Goal: Obtain resource: Download file/media

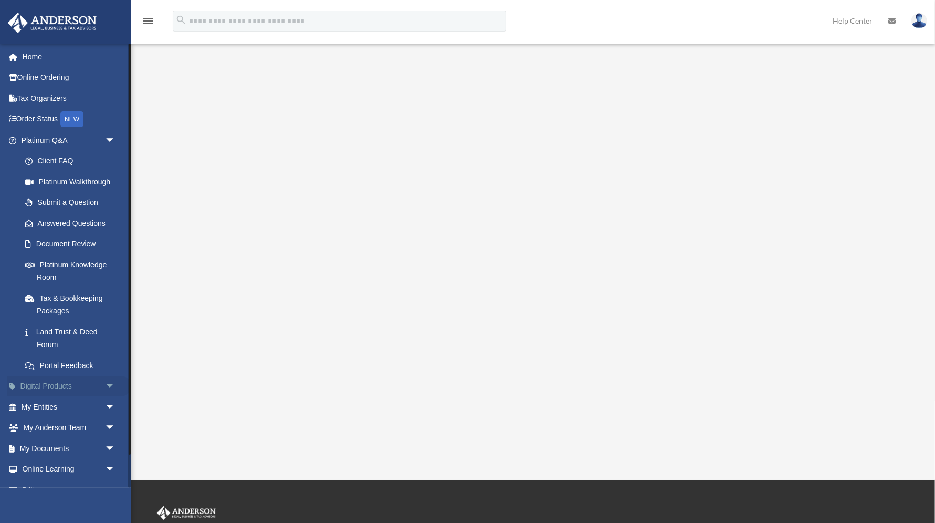
scroll to position [35, 0]
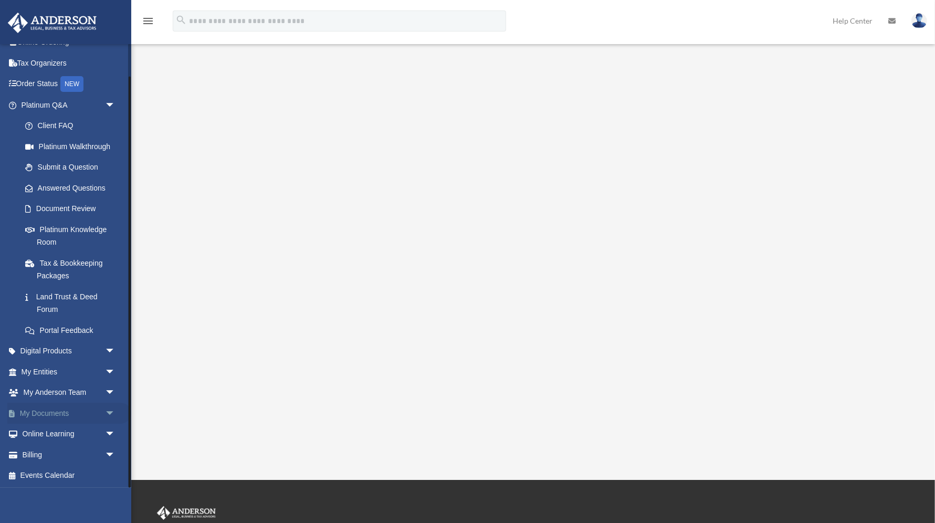
click at [54, 416] on link "My Documents arrow_drop_down" at bounding box center [69, 413] width 124 height 21
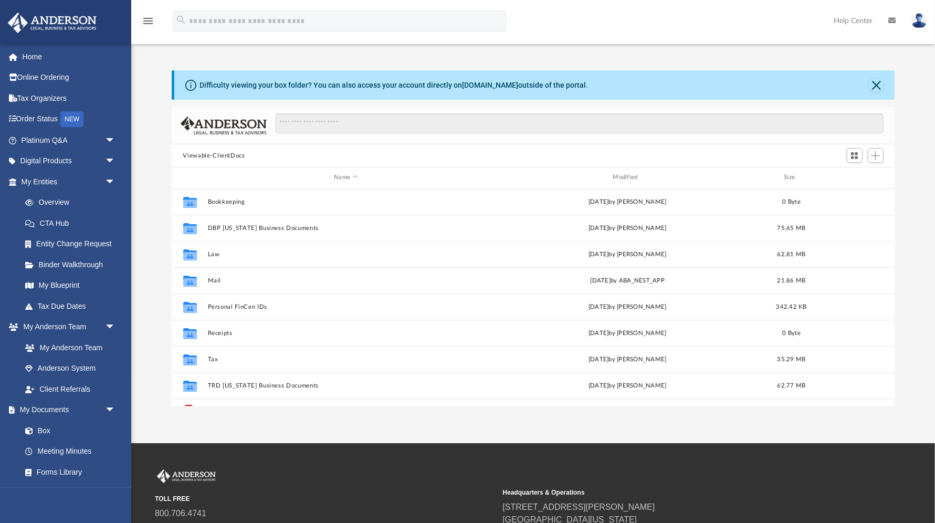
scroll to position [239, 723]
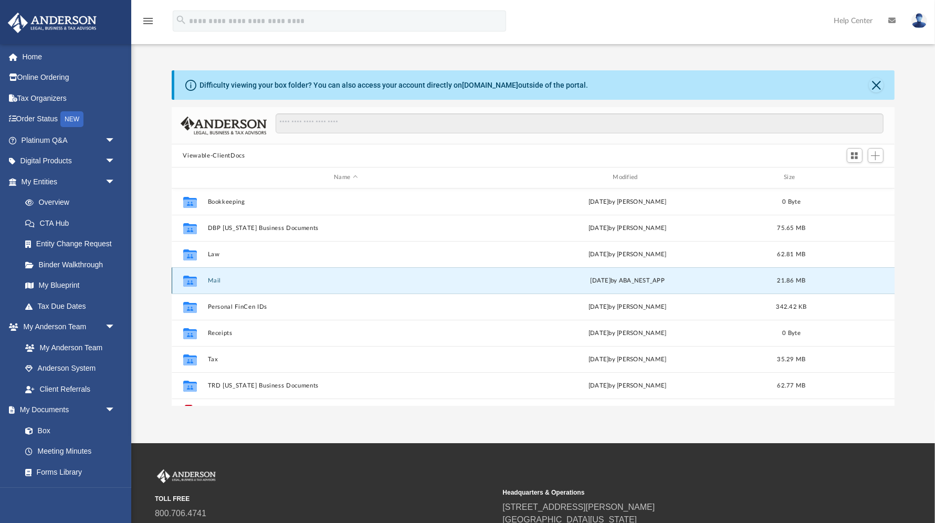
click at [216, 280] on button "Mail" at bounding box center [345, 280] width 277 height 7
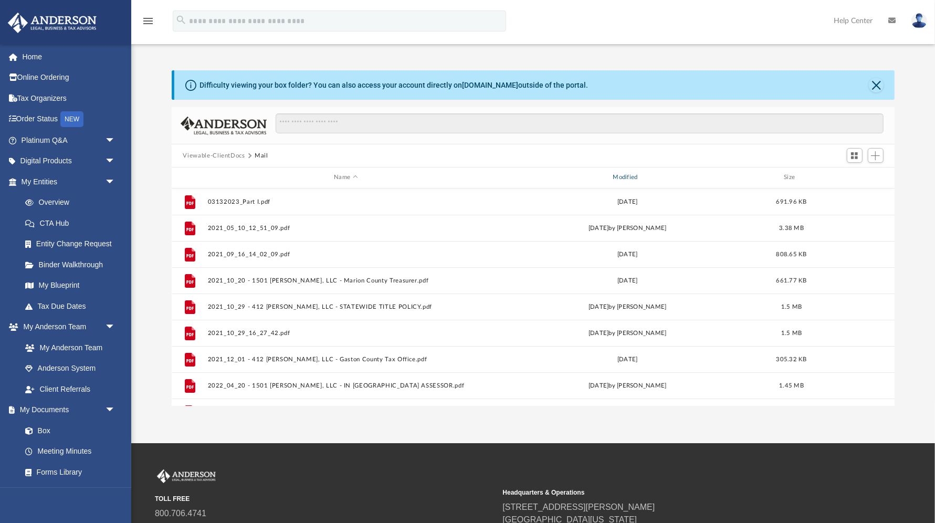
click at [634, 178] on div "Modified" at bounding box center [627, 177] width 277 height 9
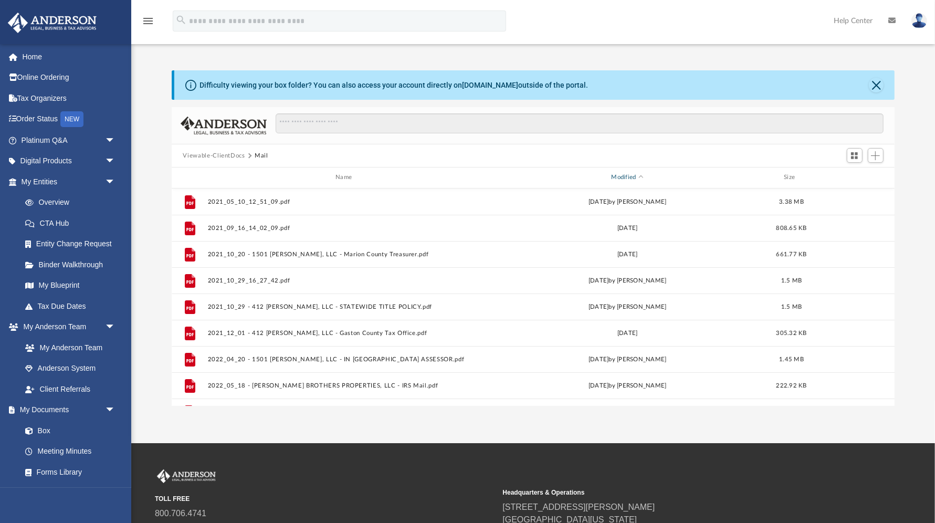
click at [628, 176] on div "Modified" at bounding box center [627, 177] width 277 height 9
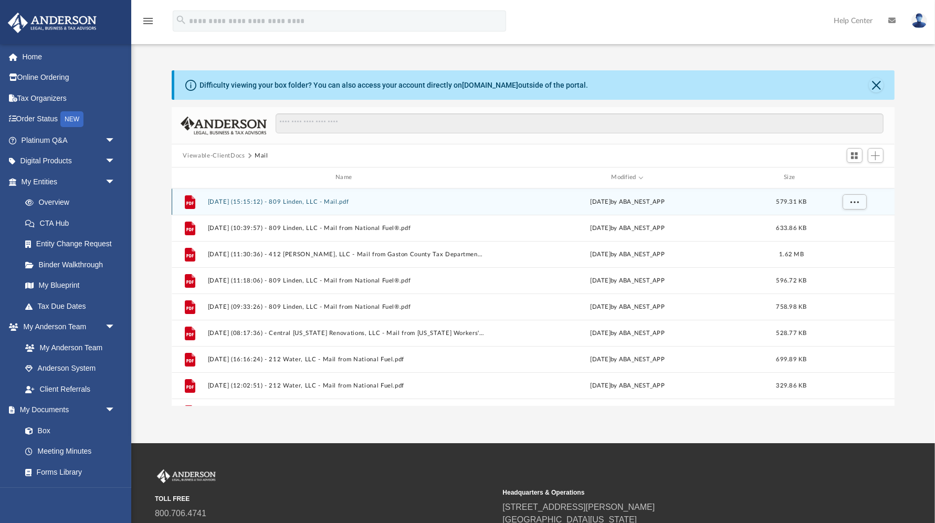
click at [274, 201] on button "[DATE] (15:15:12) - 809 Linden, LLC - Mail.pdf" at bounding box center [345, 201] width 277 height 7
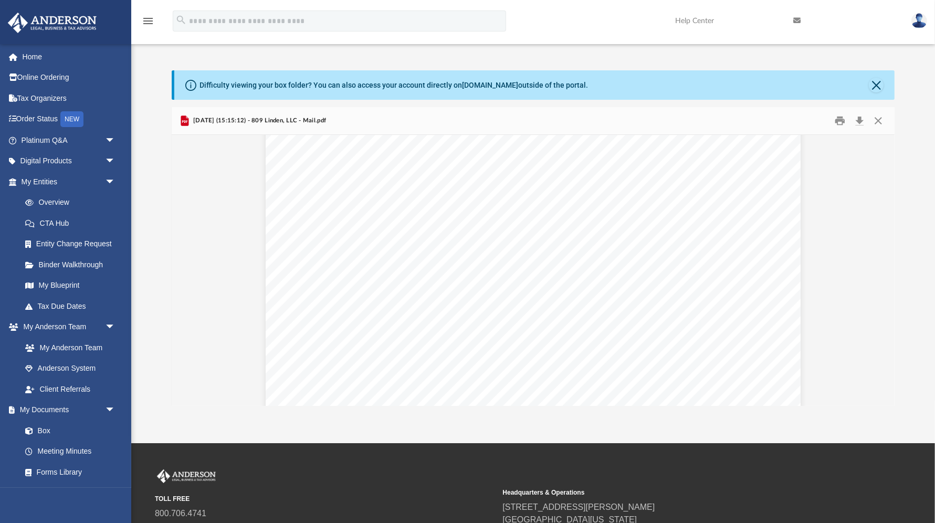
scroll to position [206, 0]
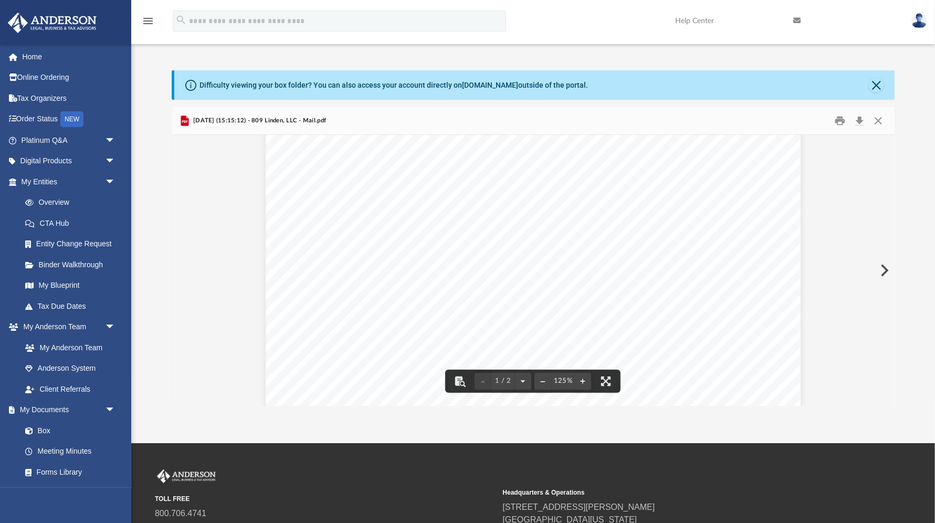
drag, startPoint x: 388, startPoint y: 195, endPoint x: 358, endPoint y: 193, distance: 30.0
click at [358, 193] on div "Page 1" at bounding box center [533, 280] width 535 height 689
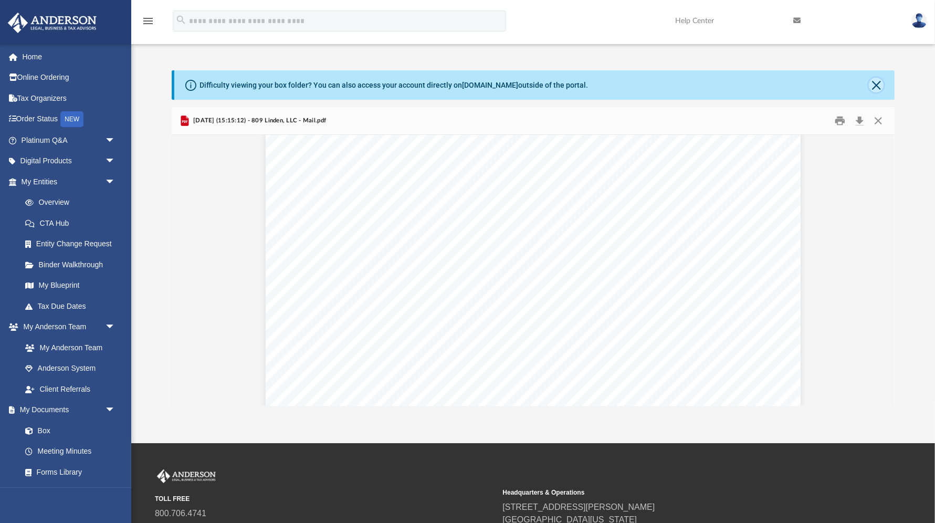
click at [875, 85] on button "Close" at bounding box center [876, 85] width 15 height 15
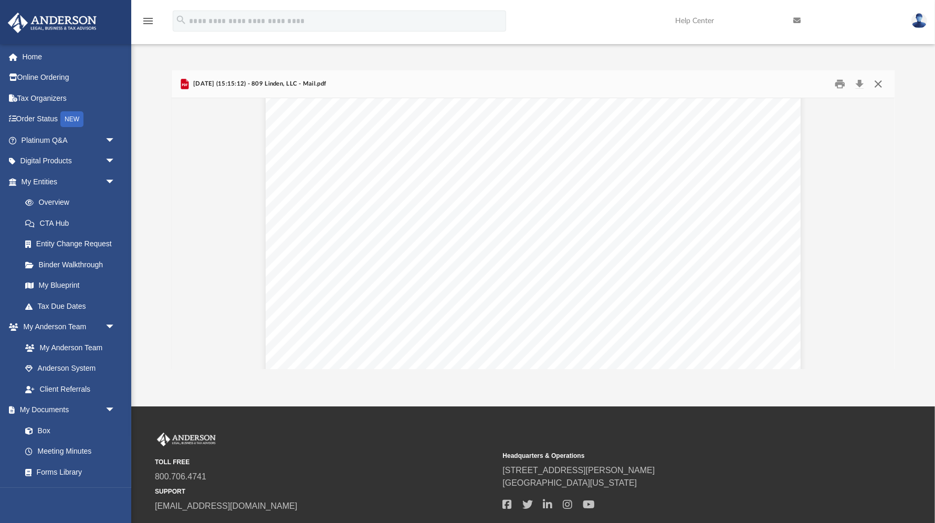
click at [879, 86] on button "Close" at bounding box center [878, 84] width 19 height 16
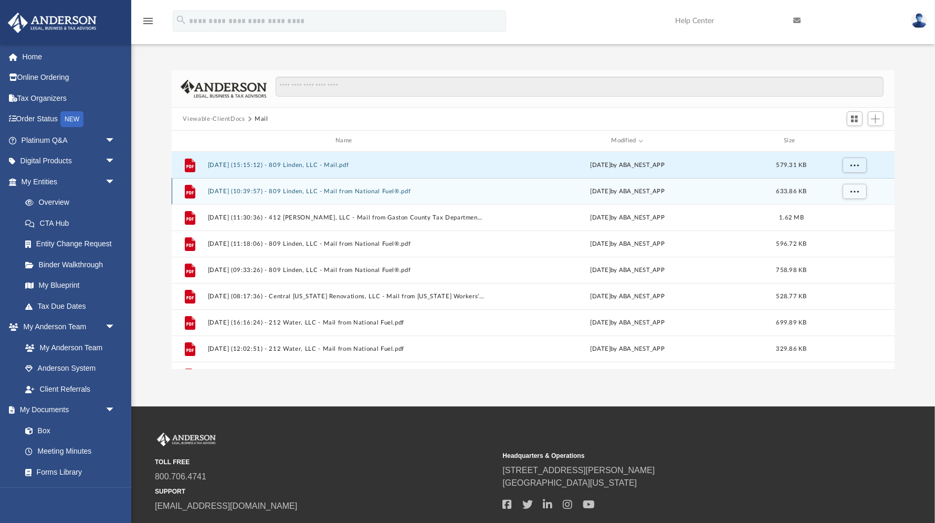
click at [310, 188] on button "[DATE] (10:39:57) - 809 Linden, LLC - Mail from National Fuel®.pdf" at bounding box center [345, 191] width 277 height 7
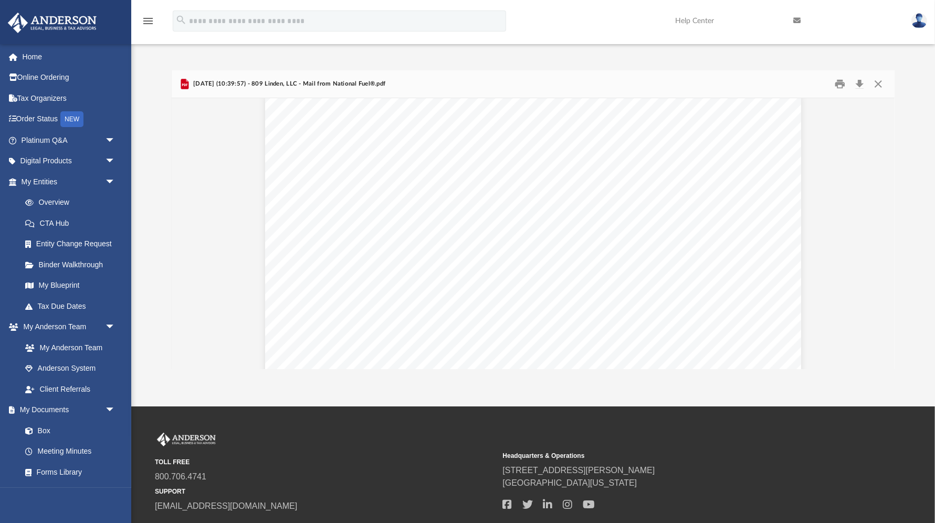
scroll to position [0, 0]
click at [882, 87] on button "Close" at bounding box center [878, 84] width 19 height 16
